Goal: Transaction & Acquisition: Purchase product/service

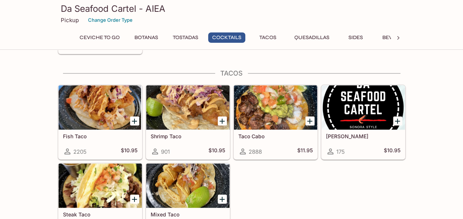
scroll to position [773, 0]
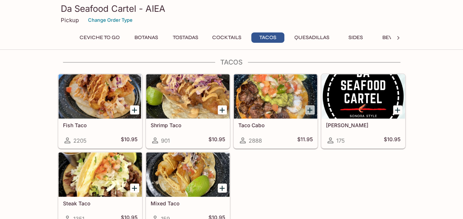
click at [311, 108] on icon "Add Taco Cabo" at bounding box center [309, 110] width 9 height 9
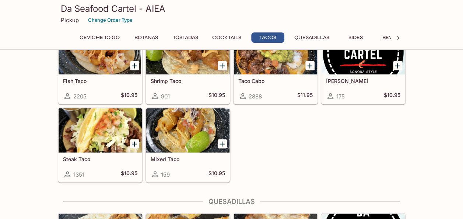
scroll to position [828, 0]
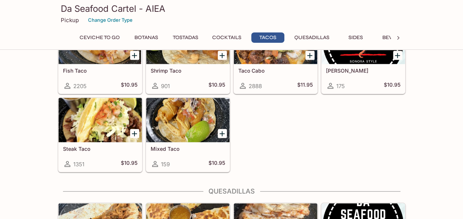
click at [134, 129] on icon "Add Steak Taco" at bounding box center [134, 133] width 9 height 9
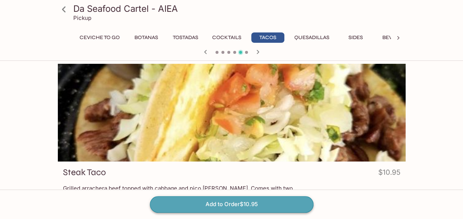
click at [296, 203] on button "Add to Order $10.95" at bounding box center [231, 204] width 163 height 16
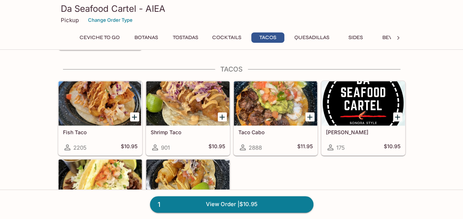
scroll to position [773, 0]
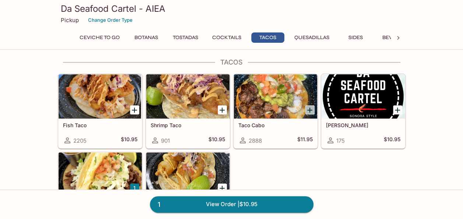
click at [312, 108] on icon "Add Taco Cabo" at bounding box center [309, 110] width 5 height 5
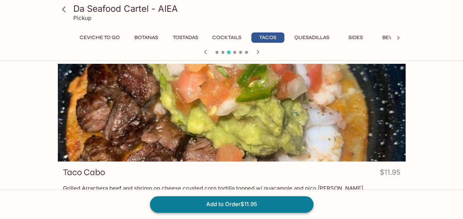
click at [295, 201] on button "Add to Order $11.95" at bounding box center [231, 204] width 163 height 16
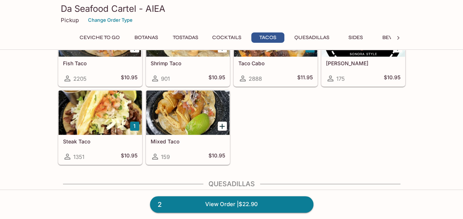
scroll to position [847, 0]
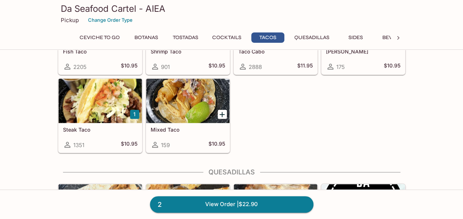
click at [222, 112] on icon "Add Mixed Taco" at bounding box center [221, 114] width 5 height 5
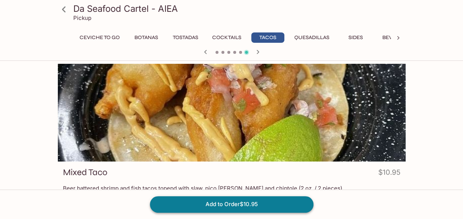
click at [267, 200] on button "Add to Order $10.95" at bounding box center [231, 204] width 163 height 16
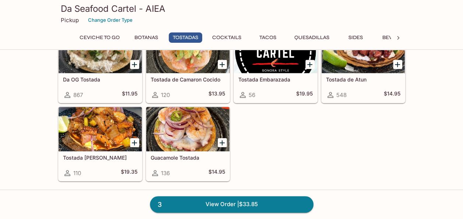
scroll to position [516, 0]
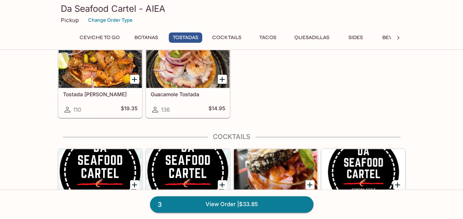
click at [317, 40] on button "Quesadillas" at bounding box center [311, 37] width 43 height 10
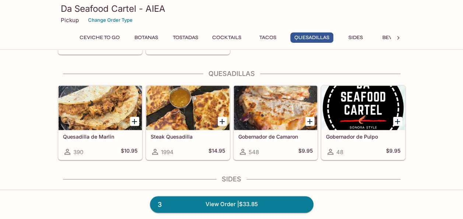
scroll to position [947, 0]
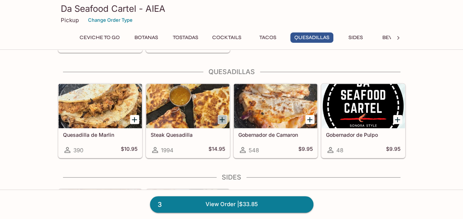
click at [224, 115] on icon "Add Steak Quesadilla" at bounding box center [222, 119] width 9 height 9
click at [223, 115] on button "1" at bounding box center [222, 119] width 9 height 9
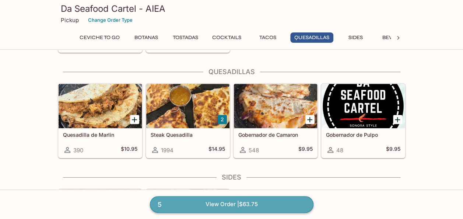
click at [233, 201] on link "5 View Order | $63.75" at bounding box center [231, 204] width 163 height 16
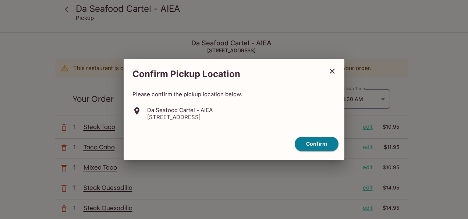
click at [307, 151] on div "Confirm" at bounding box center [234, 144] width 215 height 20
click at [319, 140] on button "Confirm" at bounding box center [317, 144] width 44 height 14
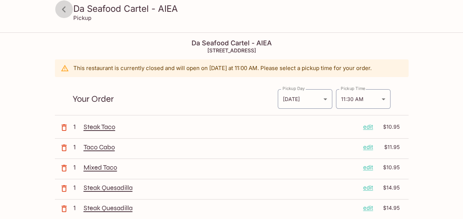
click at [67, 9] on icon at bounding box center [63, 9] width 13 height 13
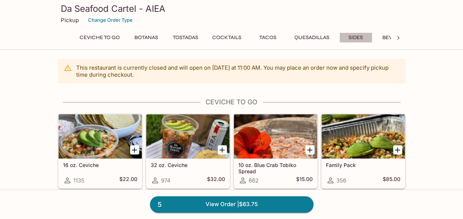
click at [357, 40] on button "Sides" at bounding box center [355, 37] width 33 height 10
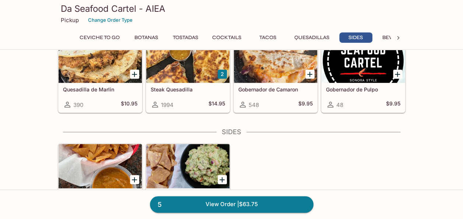
scroll to position [1052, 0]
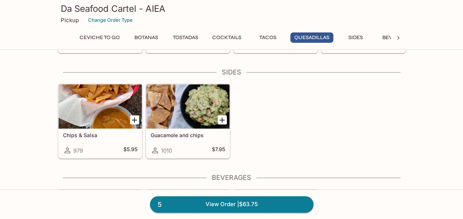
click at [223, 116] on icon "Add Guacamole and chips" at bounding box center [222, 120] width 9 height 9
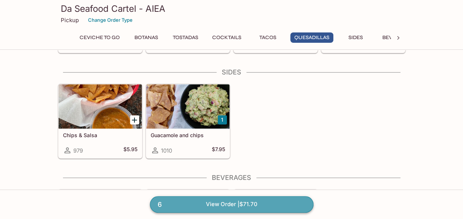
click at [269, 205] on link "6 View Order | $71.70" at bounding box center [231, 204] width 163 height 16
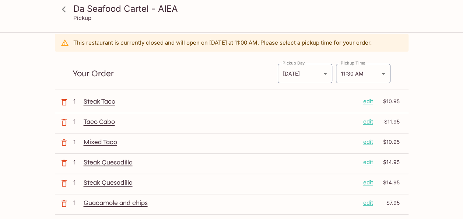
scroll to position [37, 0]
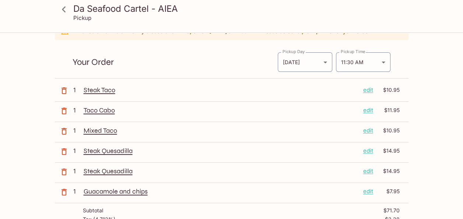
click at [370, 128] on p "edit" at bounding box center [368, 130] width 10 height 8
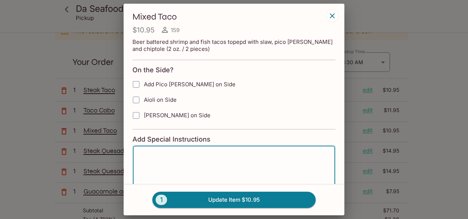
click at [225, 154] on textarea at bounding box center [234, 166] width 192 height 28
type textarea "Please prepare fish"
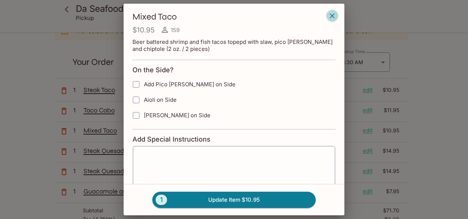
click at [330, 15] on icon "button" at bounding box center [332, 15] width 9 height 9
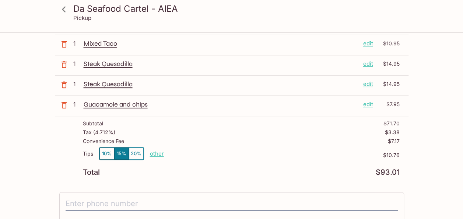
scroll to position [147, 0]
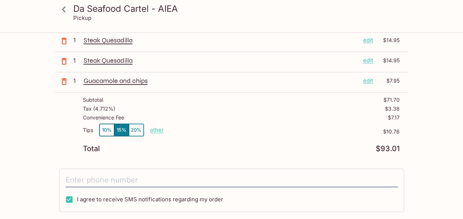
click at [154, 131] on p "other" at bounding box center [157, 129] width 14 height 7
type input "0.00"
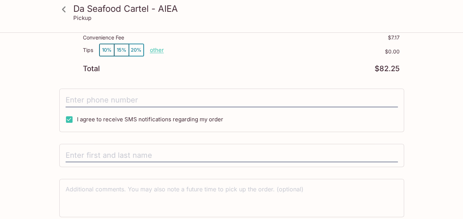
scroll to position [216, 0]
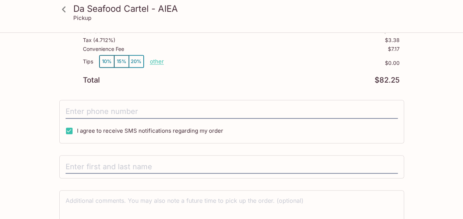
click at [155, 63] on p "other" at bounding box center [157, 61] width 14 height 7
type input "12.75"
click at [426, 118] on div "Da Seafood Cartel - AIEA Pickup Da Seafood Cartel - AIEA [STREET_ADDRESS] This …" at bounding box center [231, 37] width 463 height 441
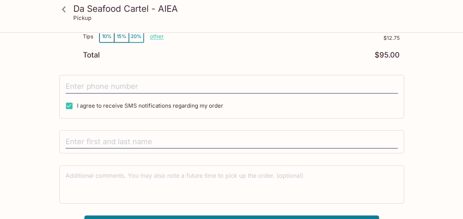
scroll to position [253, 0]
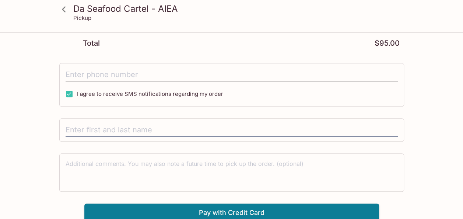
click at [217, 74] on input "tel" at bounding box center [232, 75] width 332 height 14
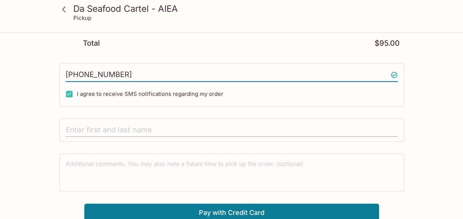
type input "[PHONE_NUMBER]"
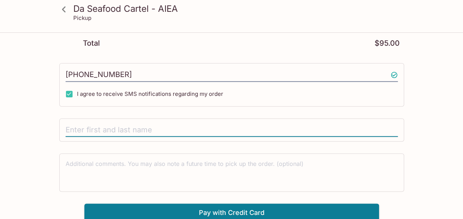
click at [189, 126] on input "text" at bounding box center [232, 130] width 332 height 14
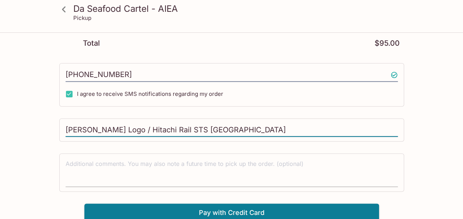
type input "[PERSON_NAME] Logo / Hitachi Rail STS [GEOGRAPHIC_DATA]"
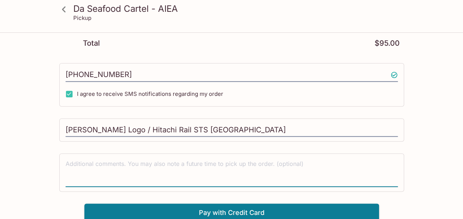
click at [167, 161] on textarea at bounding box center [232, 171] width 332 height 25
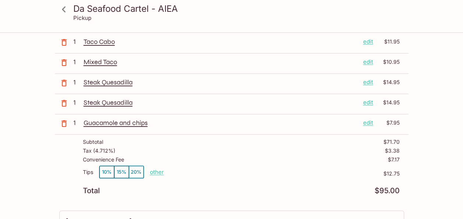
scroll to position [0, 0]
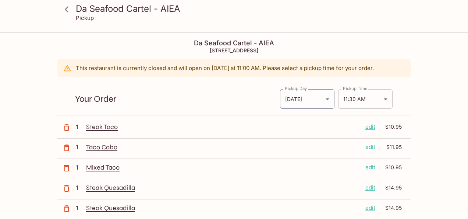
click at [385, 98] on body "Da Seafood Cartel - AIEA Pickup Da Seafood Cartel - AIEA [STREET_ADDRESS] This …" at bounding box center [234, 142] width 468 height 219
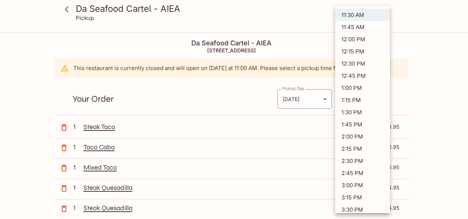
click at [354, 64] on li "12:30 PM" at bounding box center [362, 63] width 55 height 12
type input "[DATE]T22:30:00.000000Z"
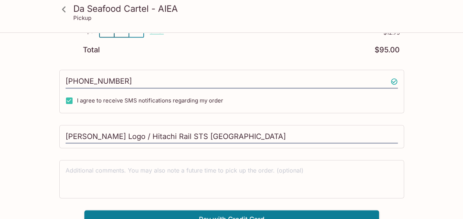
scroll to position [253, 0]
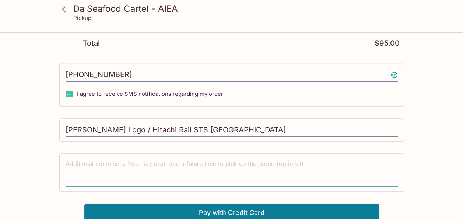
click at [87, 163] on textarea at bounding box center [232, 171] width 332 height 25
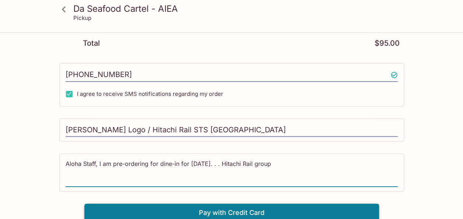
type textarea "Aloha Staff, I am pre-ordering for dine-in for [DATE]. . . Hitachi Rail group"
click at [245, 203] on button "Pay with Credit Card" at bounding box center [231, 212] width 295 height 18
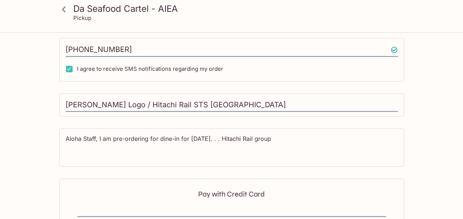
scroll to position [363, 0]
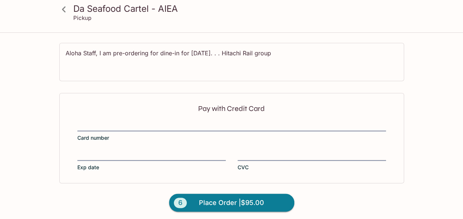
click at [119, 113] on div "Pay with Credit Card Card number Exp date CVC" at bounding box center [231, 138] width 345 height 90
click at [124, 121] on div at bounding box center [231, 126] width 309 height 10
click at [124, 121] on input "Card number" at bounding box center [231, 121] width 309 height 0
click at [223, 197] on span "Place Order | $95.00" at bounding box center [231, 203] width 65 height 12
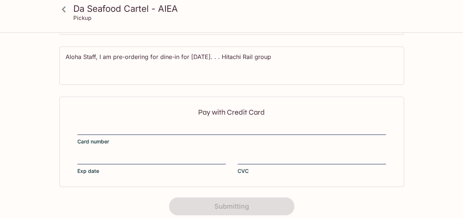
scroll to position [211, 0]
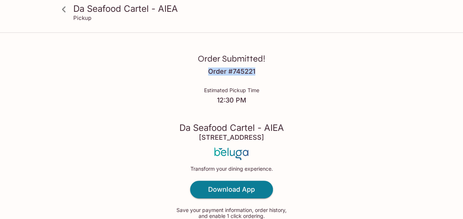
drag, startPoint x: 208, startPoint y: 71, endPoint x: 254, endPoint y: 74, distance: 45.8
click at [254, 74] on h4 "Order # 745221" at bounding box center [231, 71] width 47 height 8
copy h4 "Order # 745221"
click at [312, 63] on div "Order Submitted! Order # 745221 Estimated Pickup Time 12:30 PM Da Seafood Carte…" at bounding box center [231, 133] width 463 height 267
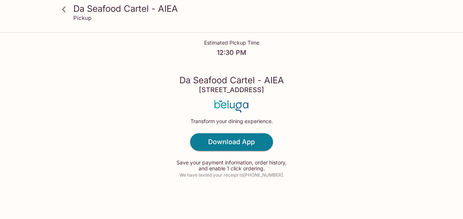
scroll to position [48, 0]
